Goal: Go to known website: Access a specific website the user already knows

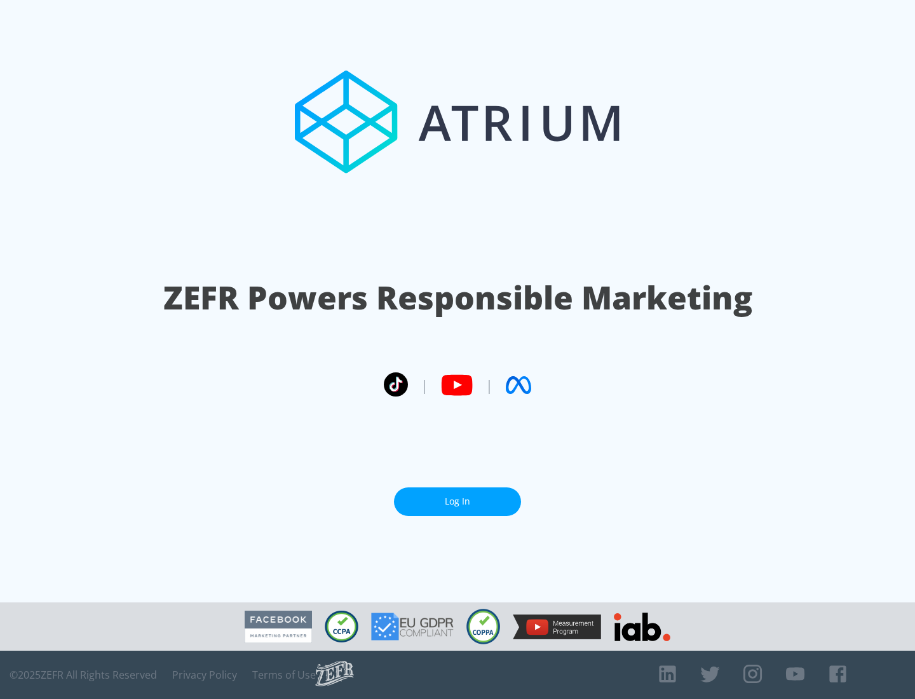
click at [458, 501] on link "Log In" at bounding box center [457, 501] width 127 height 29
